Goal: Check status

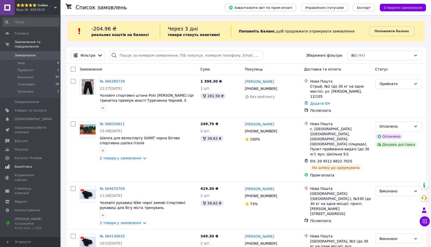
click at [37, 166] on span "Аналітика" at bounding box center [31, 167] width 32 height 5
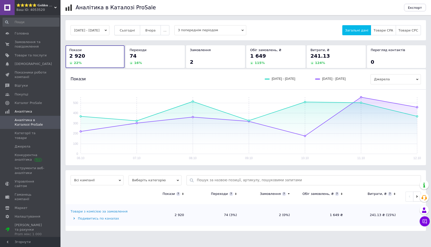
click at [140, 28] on button "Сьогодні" at bounding box center [127, 30] width 26 height 10
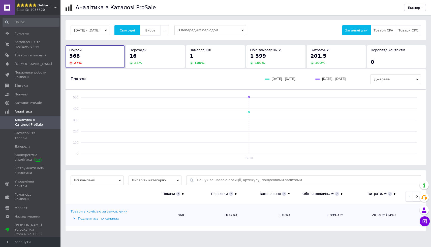
click at [156, 29] on span "Вчора" at bounding box center [150, 30] width 10 height 4
